Goal: Find specific page/section: Find specific page/section

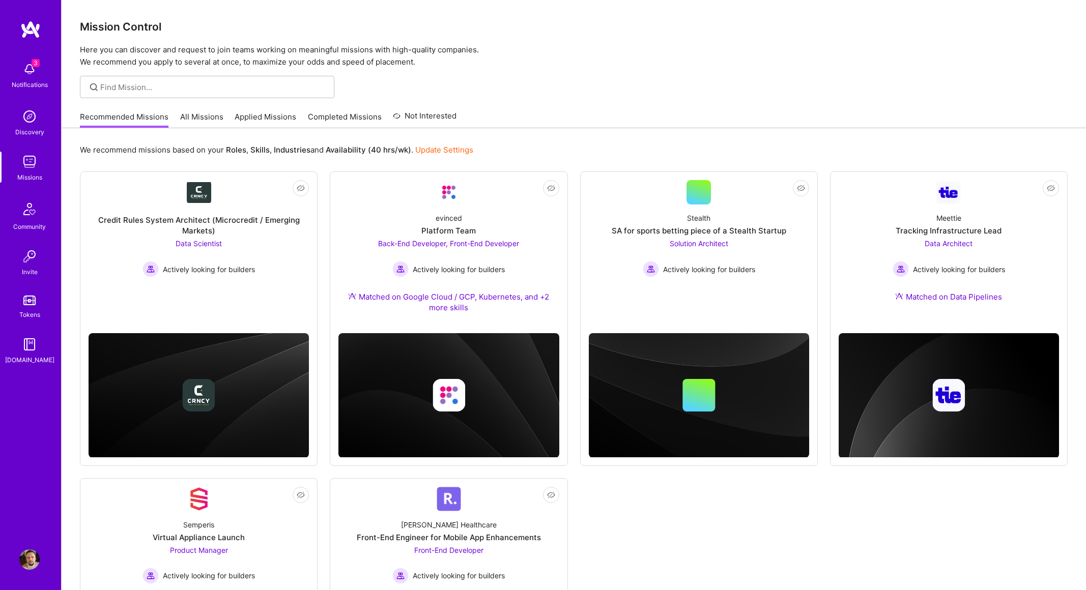
click at [27, 65] on img at bounding box center [29, 69] width 20 height 20
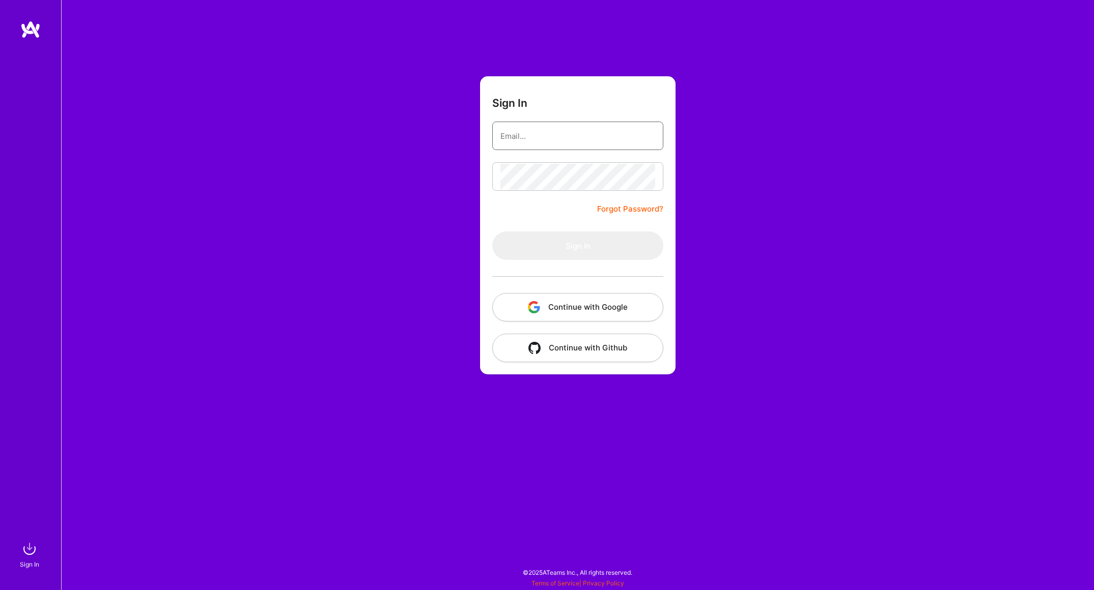
type input "valentin@verticaljelly.com"
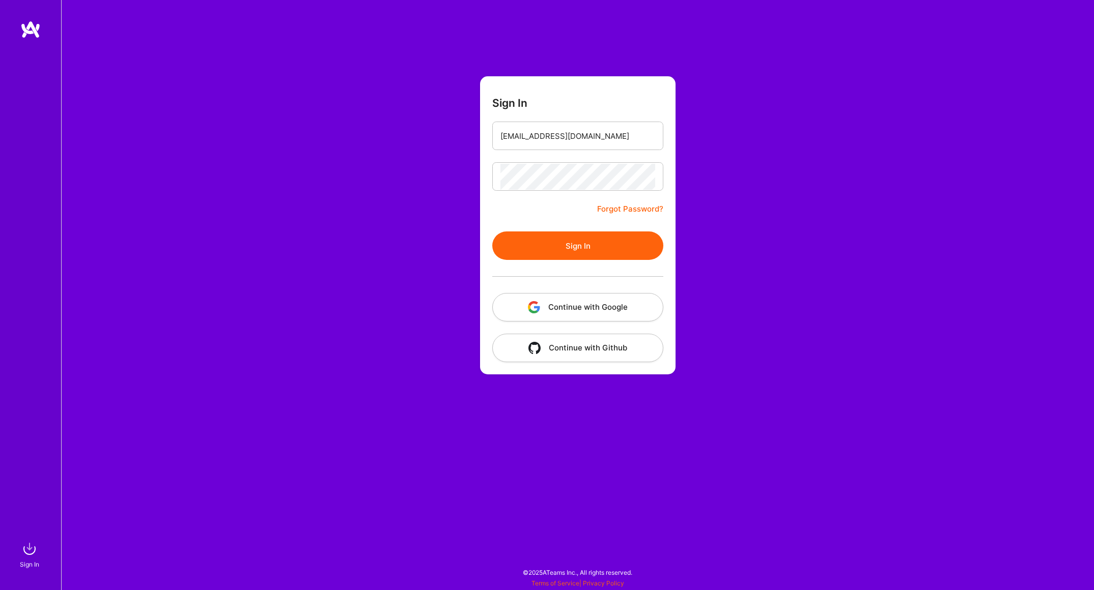
click at [569, 245] on button "Sign In" at bounding box center [577, 246] width 171 height 29
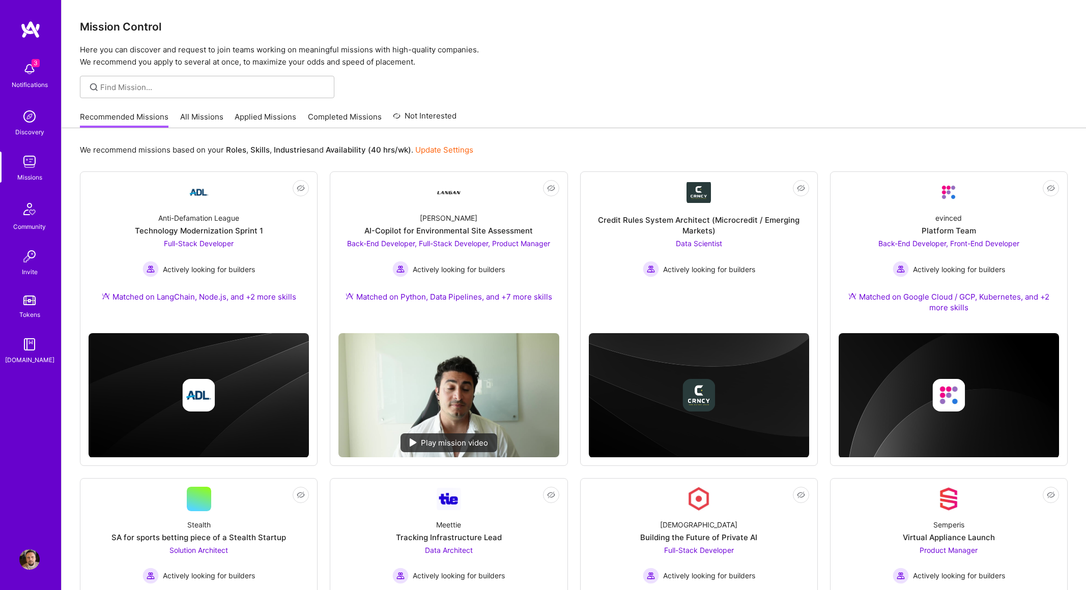
click at [255, 117] on link "Applied Missions" at bounding box center [266, 119] width 62 height 17
